Goal: Use online tool/utility: Use online tool/utility

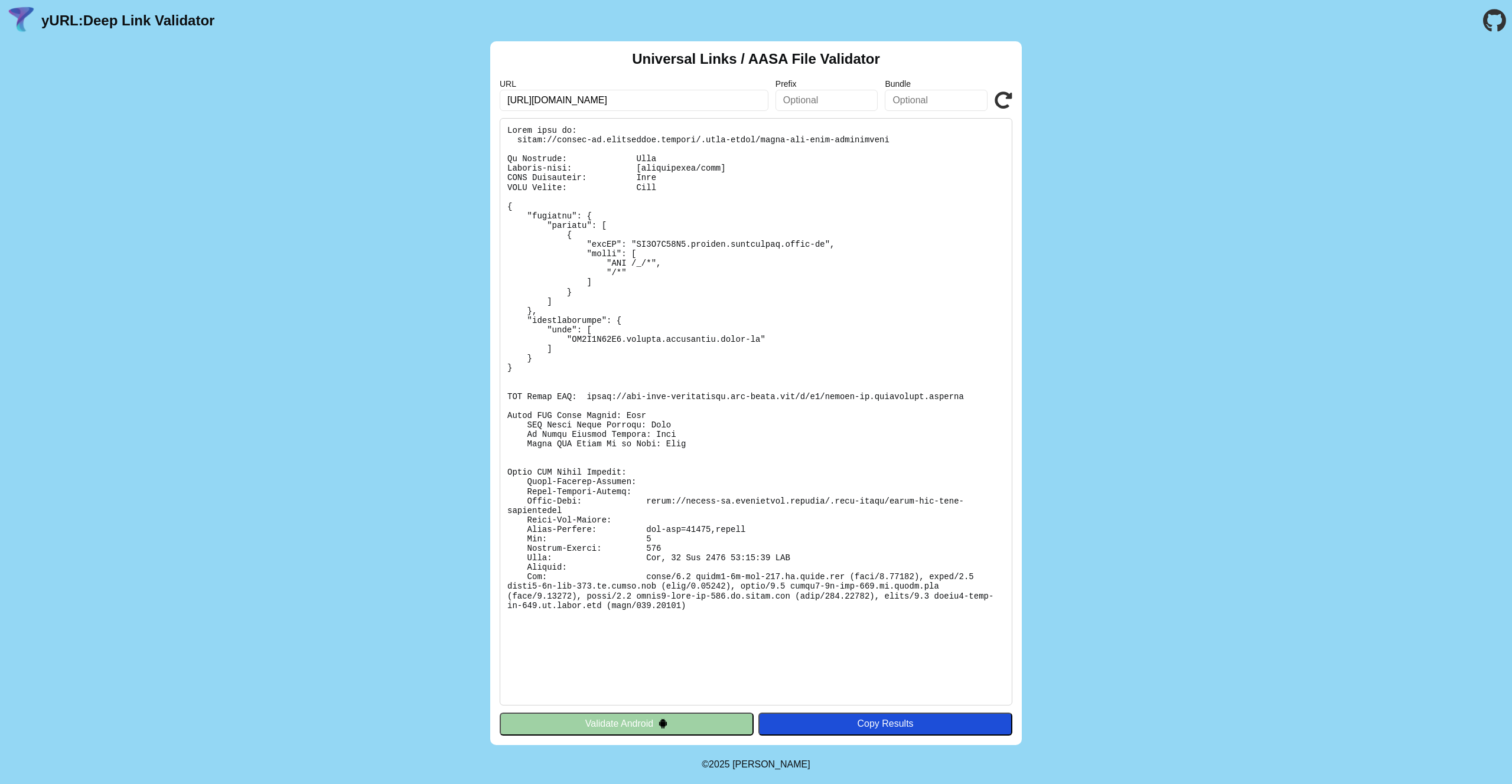
click at [1001, 106] on icon at bounding box center [1003, 100] width 17 height 17
click at [1003, 103] on icon at bounding box center [1003, 100] width 17 height 17
